Goal: Transaction & Acquisition: Book appointment/travel/reservation

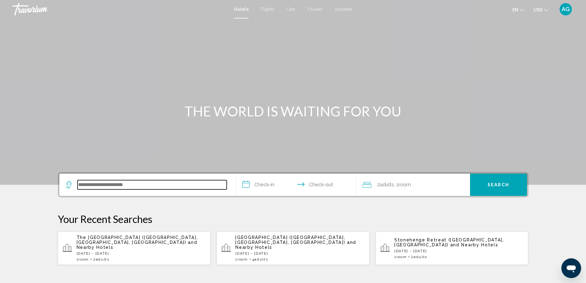
click at [88, 186] on input "Search widget" at bounding box center [152, 184] width 149 height 9
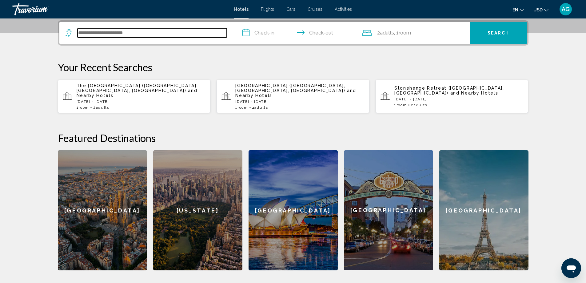
scroll to position [152, 0]
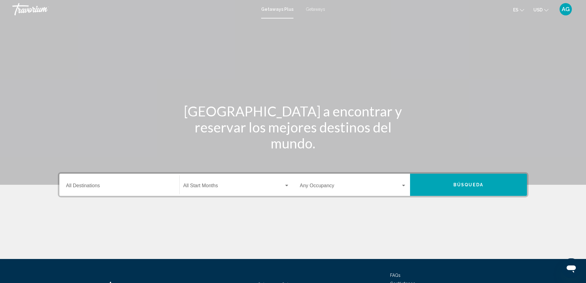
click at [83, 182] on div "Destination All Destinations" at bounding box center [119, 184] width 107 height 19
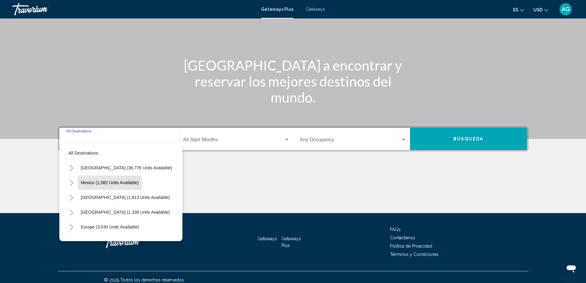
scroll to position [51, 0]
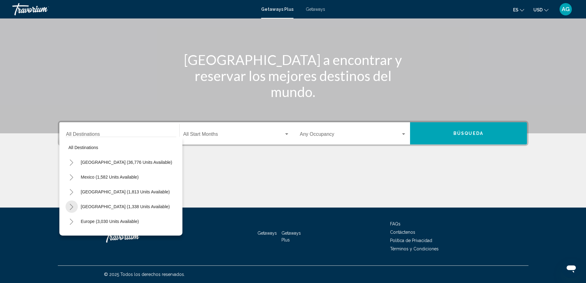
click at [71, 208] on icon "Toggle Caribbean & Atlantic Islands (1,338 units available)" at bounding box center [71, 207] width 5 height 6
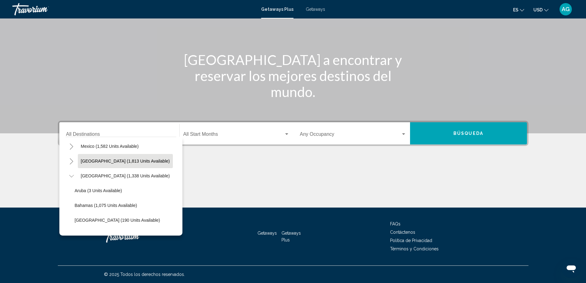
scroll to position [0, 0]
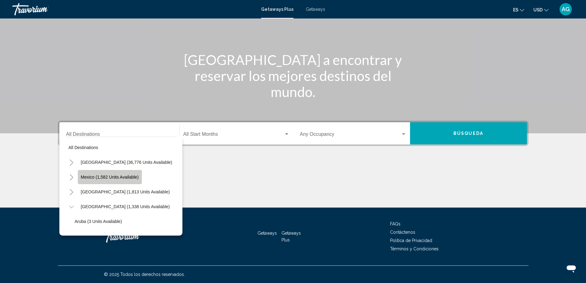
click at [96, 179] on button "Mexico (1,582 units available)" at bounding box center [110, 177] width 64 height 14
type input "**********"
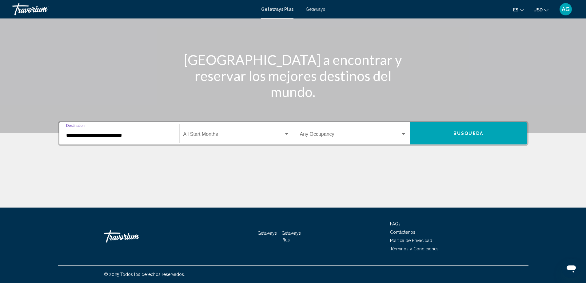
click at [85, 133] on input "**********" at bounding box center [119, 136] width 107 height 6
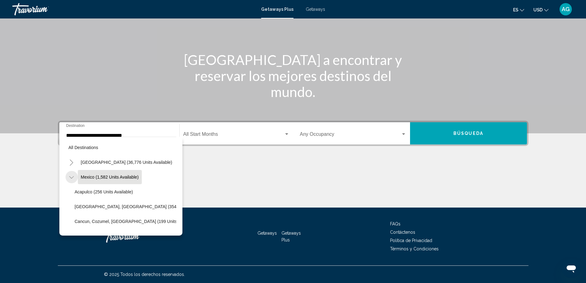
click at [69, 178] on icon "Toggle Mexico (1,582 units available)" at bounding box center [71, 177] width 5 height 6
click at [71, 178] on icon "Toggle Mexico (1,582 units available)" at bounding box center [71, 177] width 5 height 6
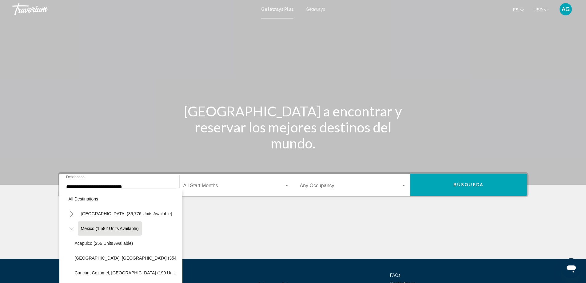
drag, startPoint x: 117, startPoint y: 161, endPoint x: 116, endPoint y: 164, distance: 3.7
click at [116, 164] on div "Main content" at bounding box center [293, 92] width 586 height 185
